Goal: Navigation & Orientation: Find specific page/section

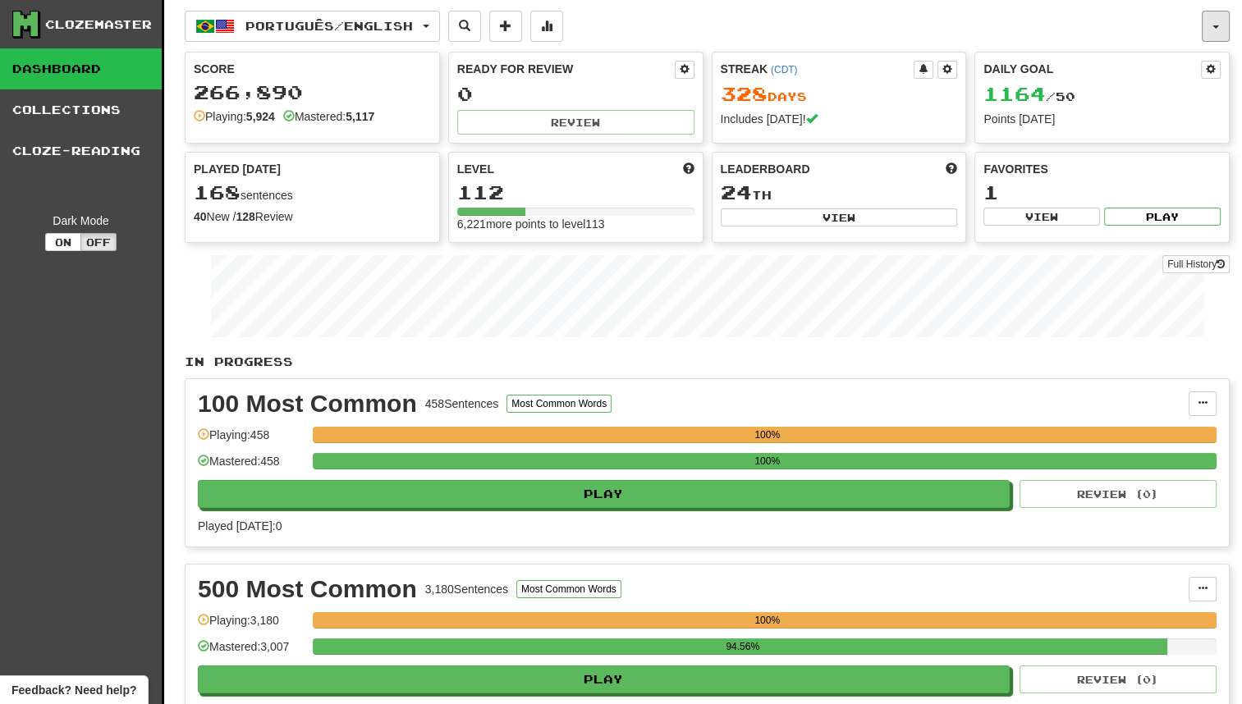
click at [1223, 21] on button "button" at bounding box center [1215, 26] width 28 height 31
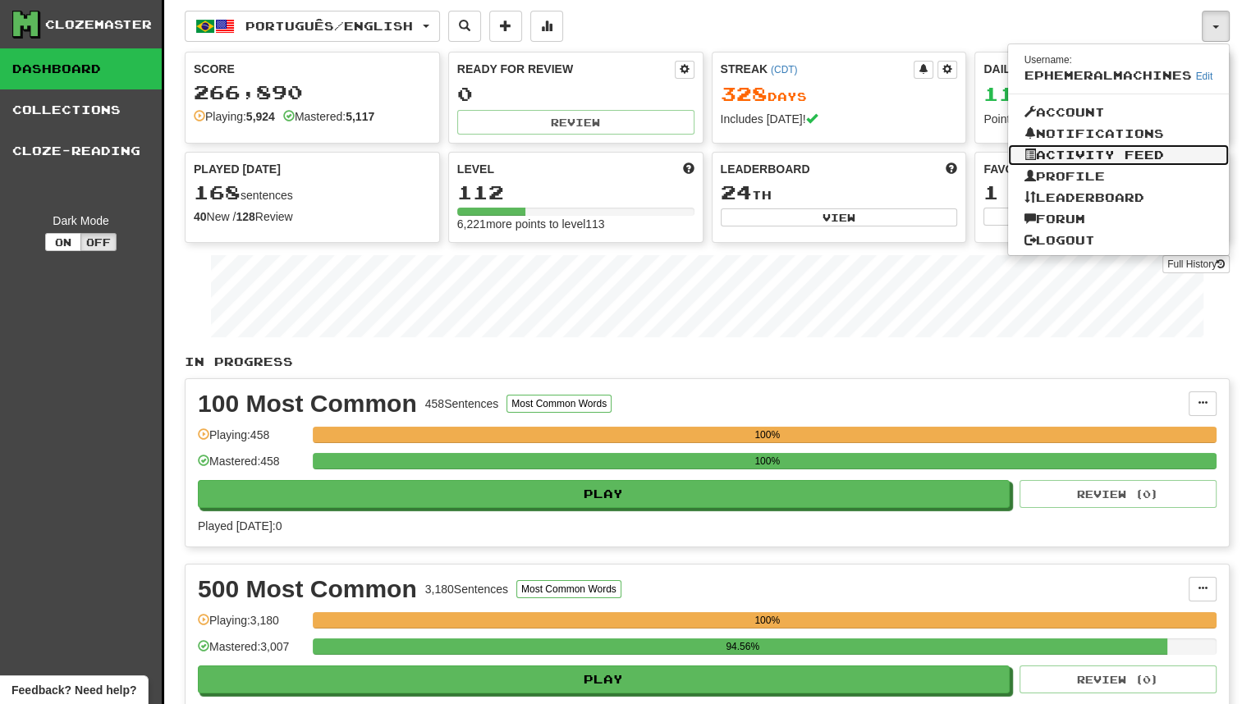
click at [1158, 149] on link "Activity Feed" at bounding box center [1119, 154] width 222 height 21
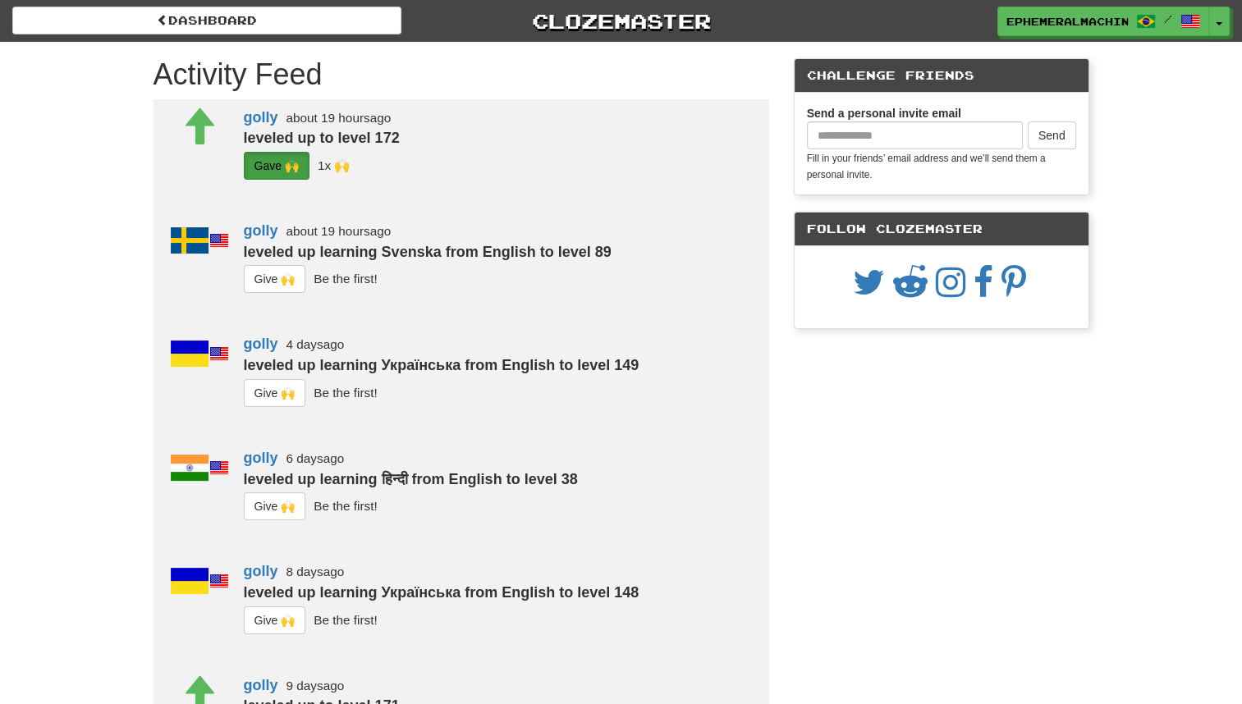
click at [1229, 25] on div "Ephemeralmachines / Toggle Dropdown Dashboard Leaderboard Activity Feed Notific…" at bounding box center [1035, 22] width 414 height 30
click at [1224, 26] on button "Toggle Dropdown" at bounding box center [1219, 22] width 21 height 30
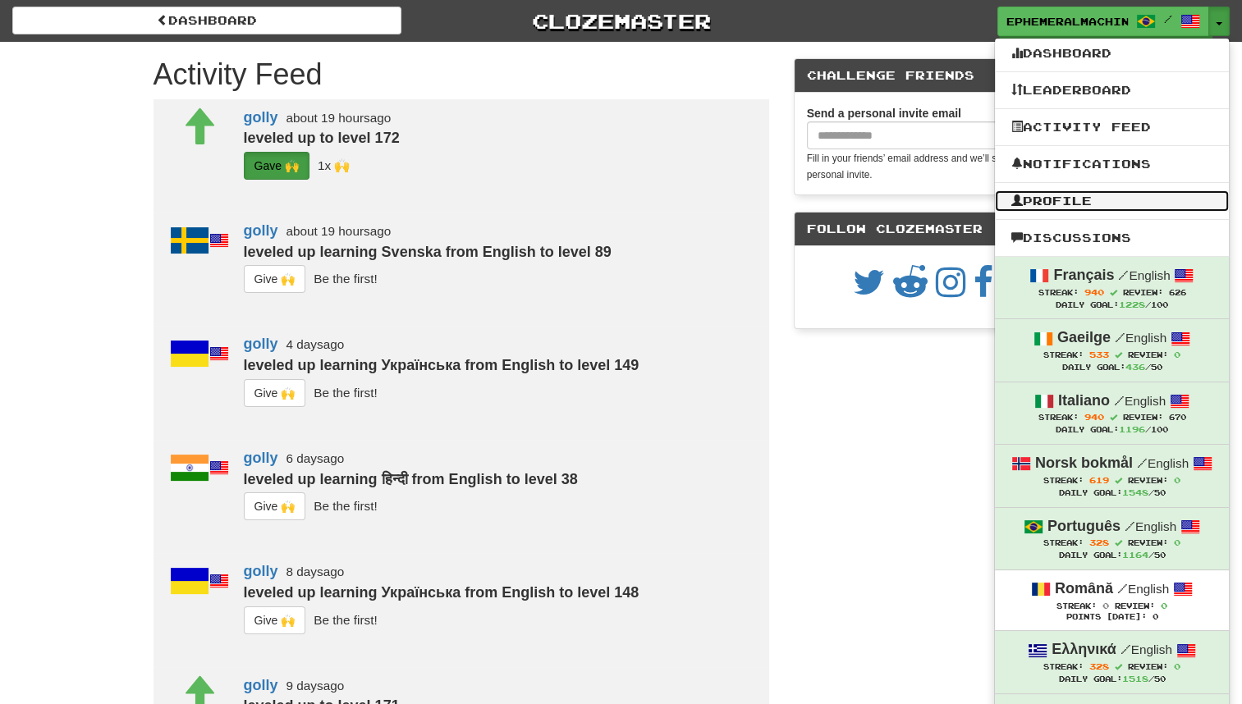
click at [1118, 202] on link "Profile" at bounding box center [1112, 200] width 234 height 21
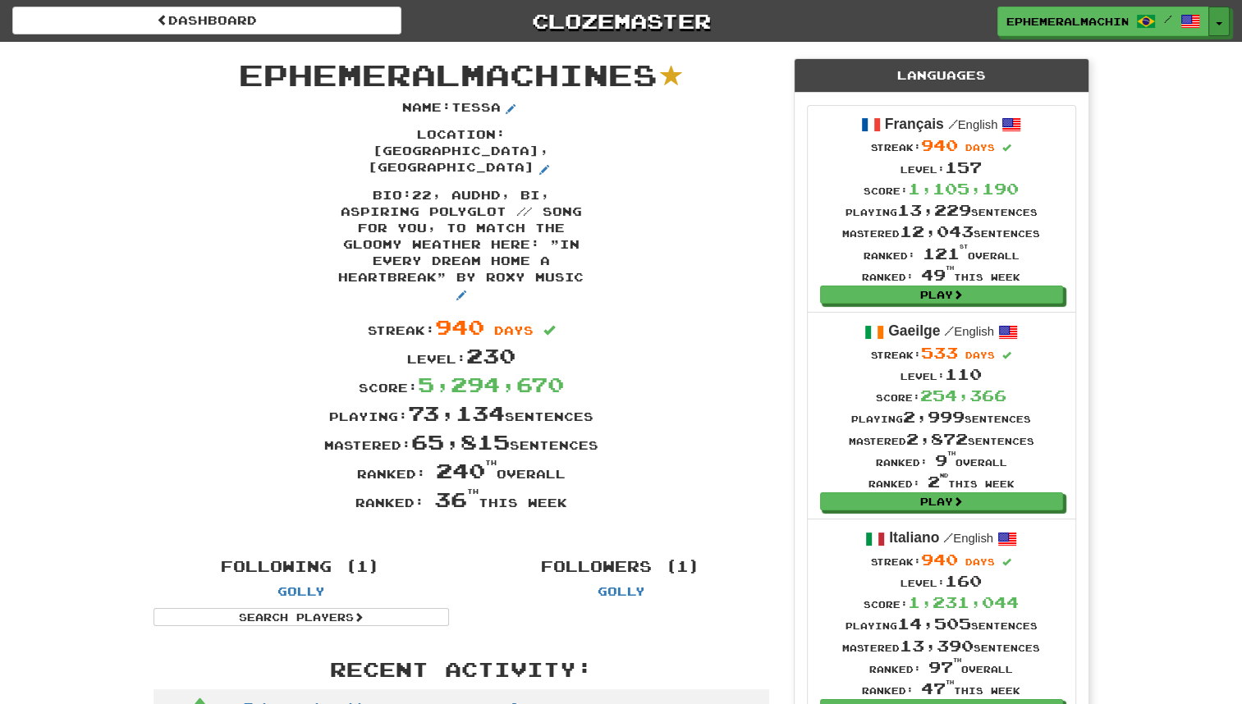
drag, startPoint x: 1222, startPoint y: 18, endPoint x: 1224, endPoint y: 38, distance: 19.8
click at [1224, 38] on div "Dashboard Clozemaster Ephemeralmachines / Toggle Dropdown Dashboard Leaderboard…" at bounding box center [620, 21] width 1217 height 42
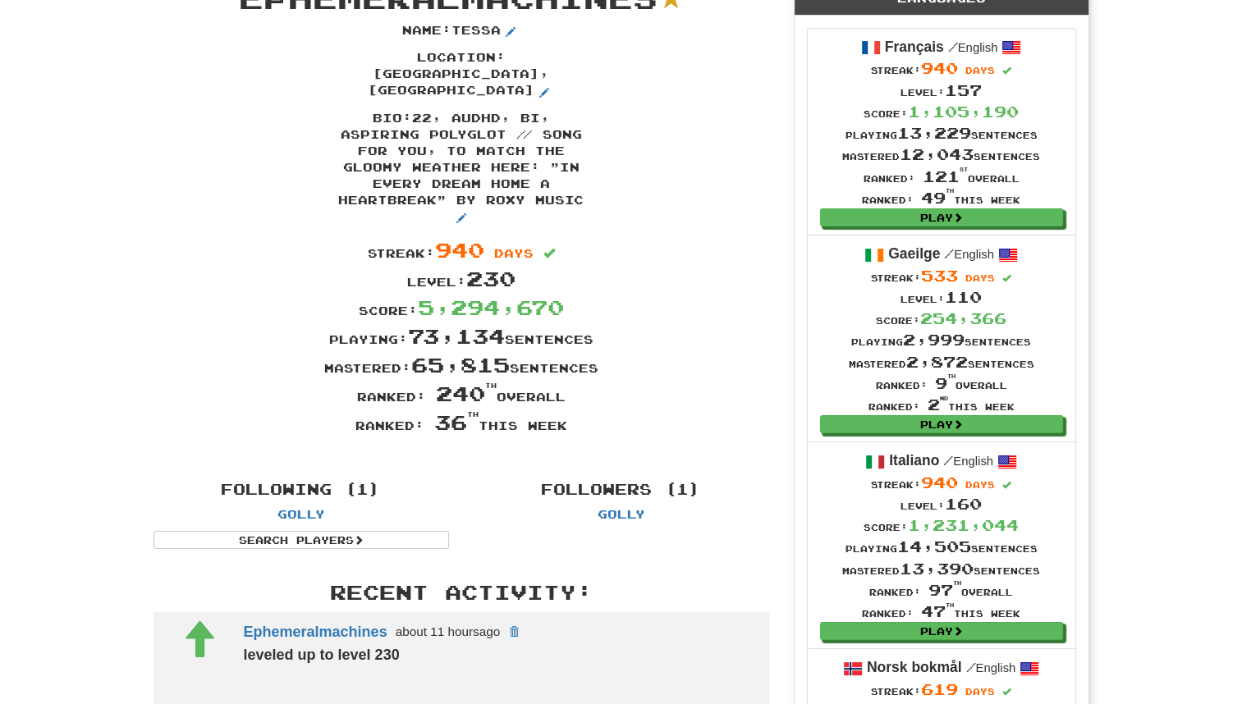
scroll to position [53, 0]
